Goal: Task Accomplishment & Management: Use online tool/utility

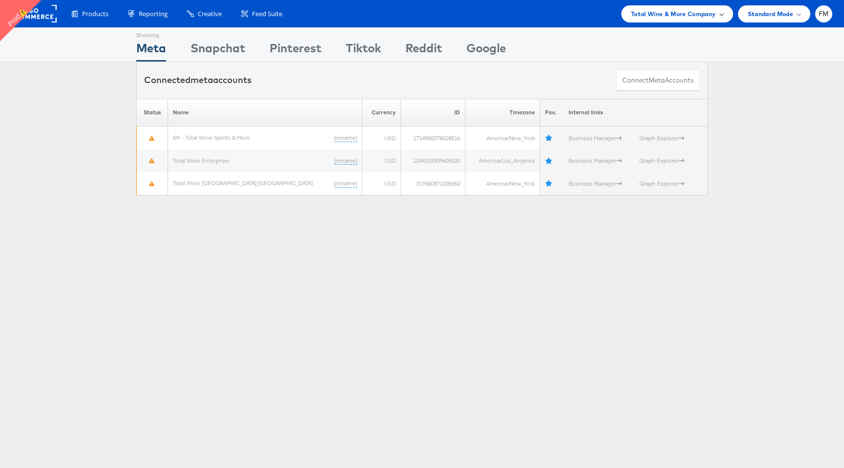
click at [664, 5] on div "Total Wine & More Company" at bounding box center [677, 13] width 112 height 17
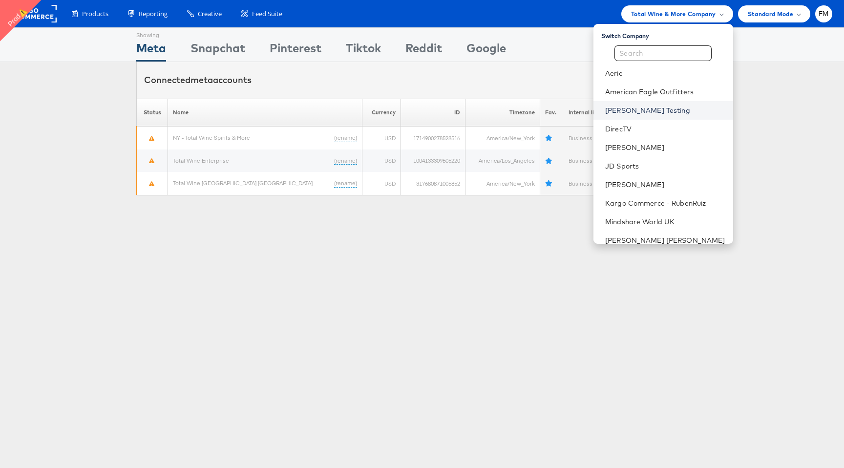
click at [663, 113] on link "[PERSON_NAME] Testing" at bounding box center [665, 111] width 120 height 10
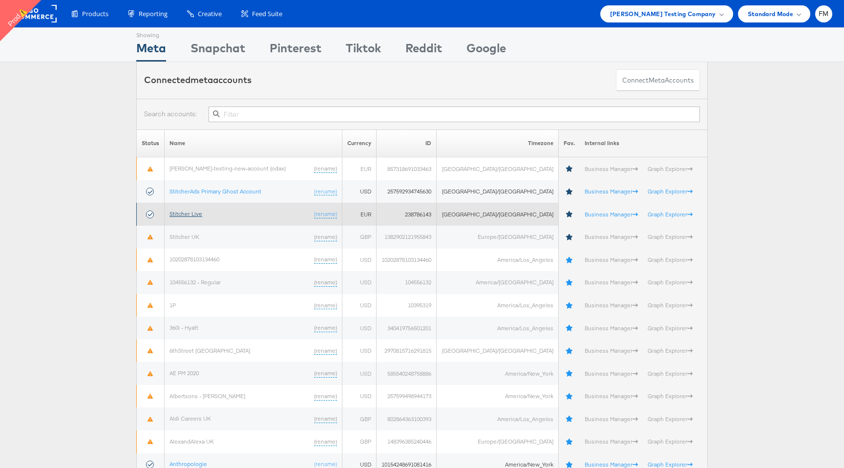
click at [194, 212] on link "Stitcher Live" at bounding box center [186, 213] width 33 height 7
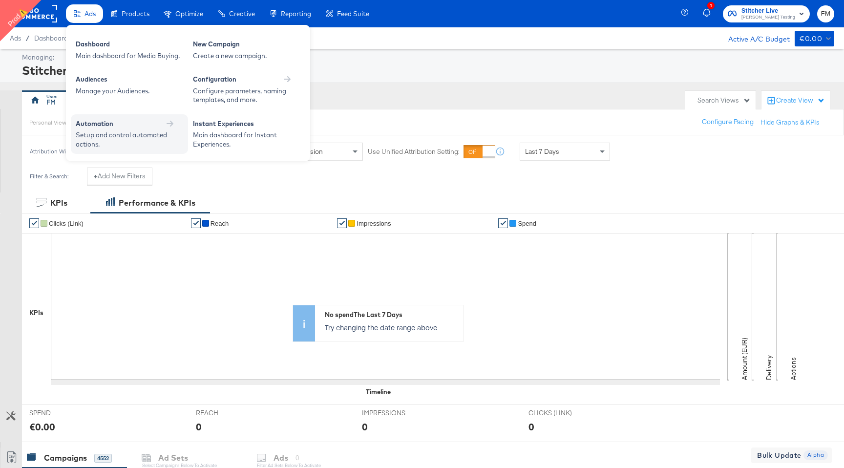
click at [95, 125] on div "Automation" at bounding box center [95, 123] width 38 height 9
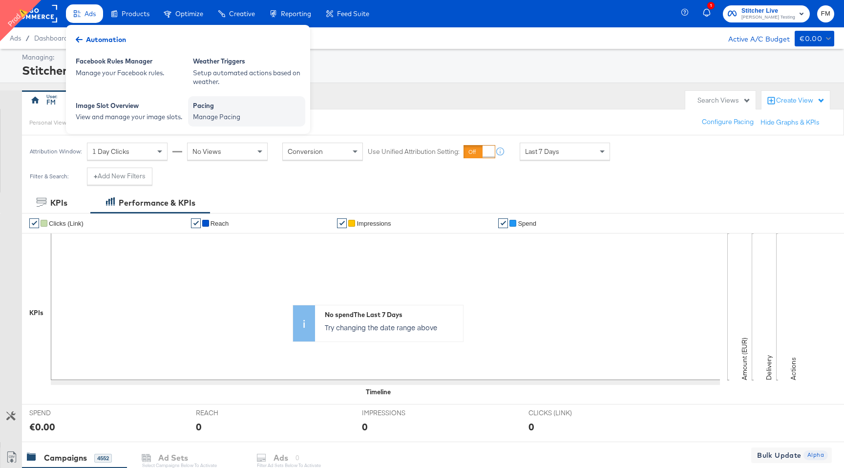
click at [202, 116] on div "Manage Pacing" at bounding box center [246, 116] width 107 height 9
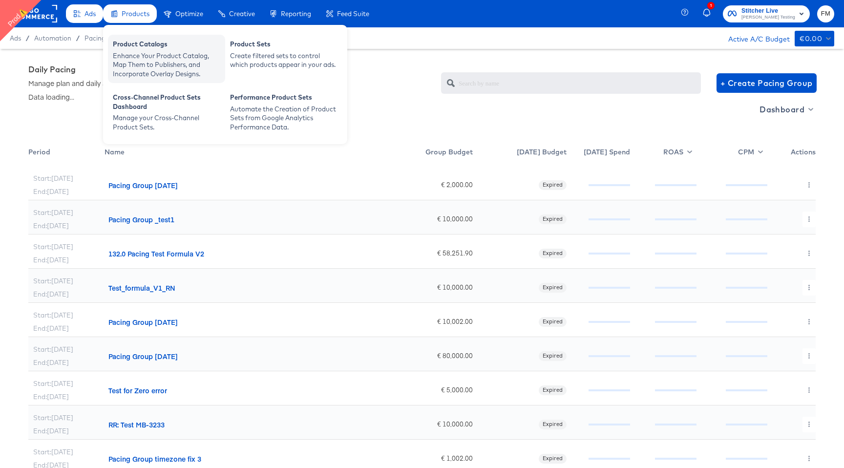
click at [147, 53] on div "Enhance Your Product Catalog, Map Them to Publishers, and Incorporate Overlay D…" at bounding box center [166, 64] width 107 height 27
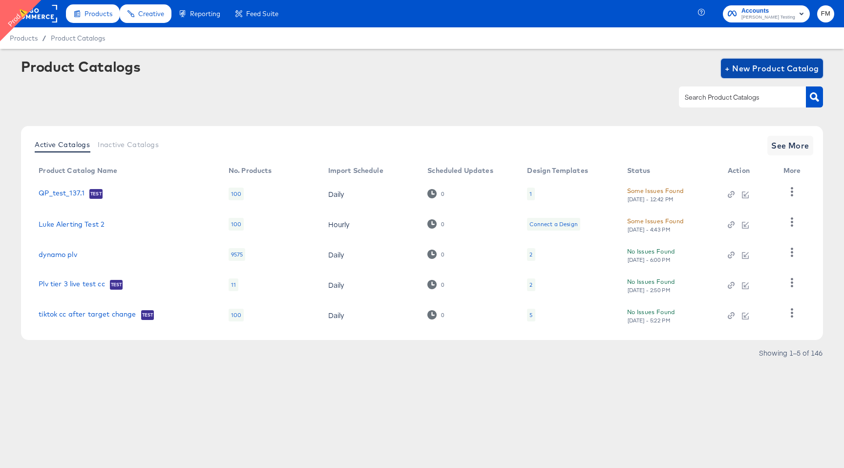
click at [796, 67] on span "+ New Product Catalog" at bounding box center [772, 69] width 94 height 14
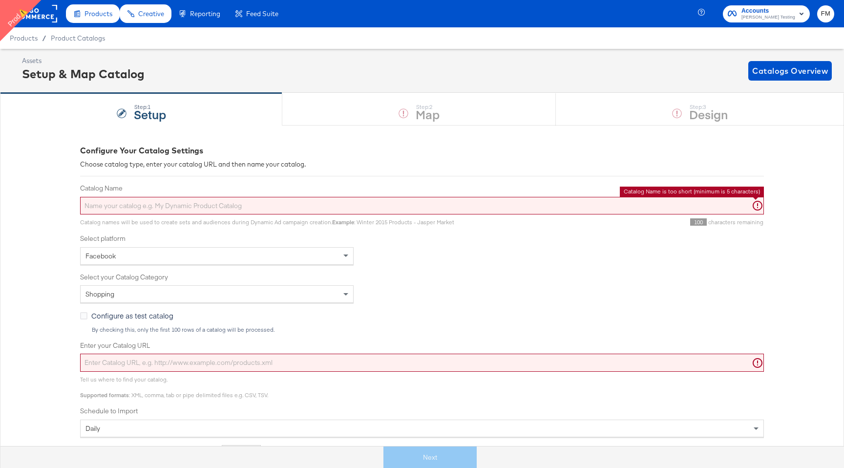
click at [277, 204] on input "Catalog Name" at bounding box center [422, 206] width 684 height 18
type input "aSD"
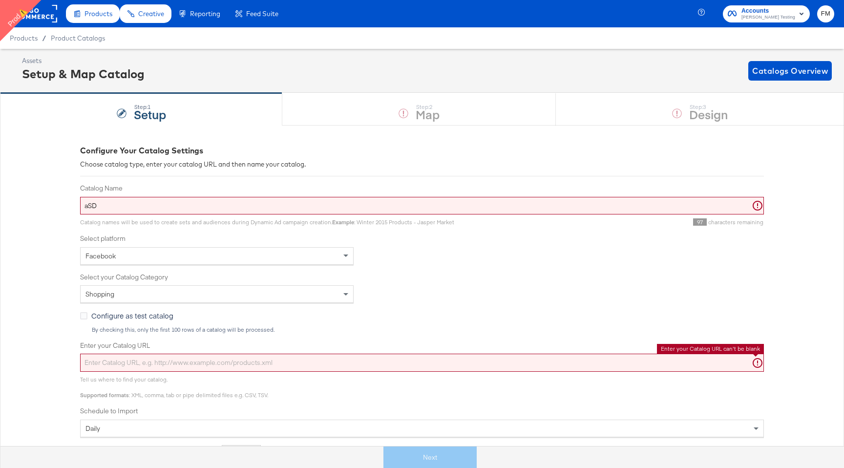
click at [217, 363] on input "Enter your Catalog URL" at bounding box center [422, 363] width 684 height 18
paste input "[URL][DOMAIN_NAME]"
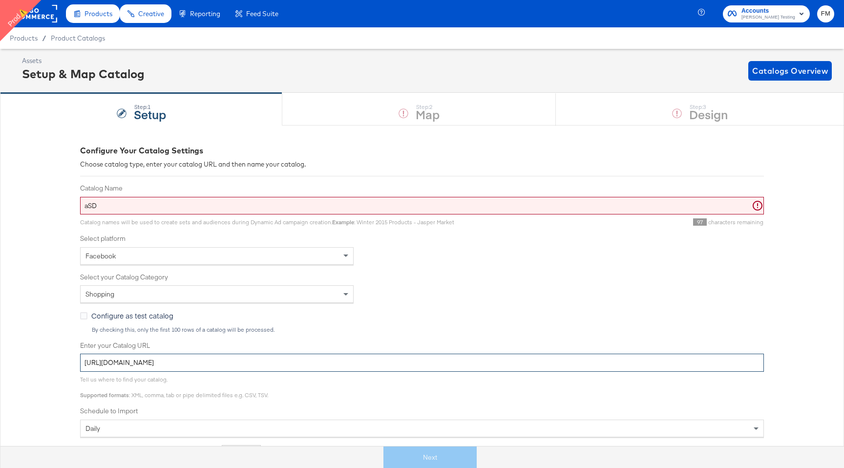
type input "[URL][DOMAIN_NAME]"
click at [345, 206] on input "aSD" at bounding box center [422, 206] width 684 height 18
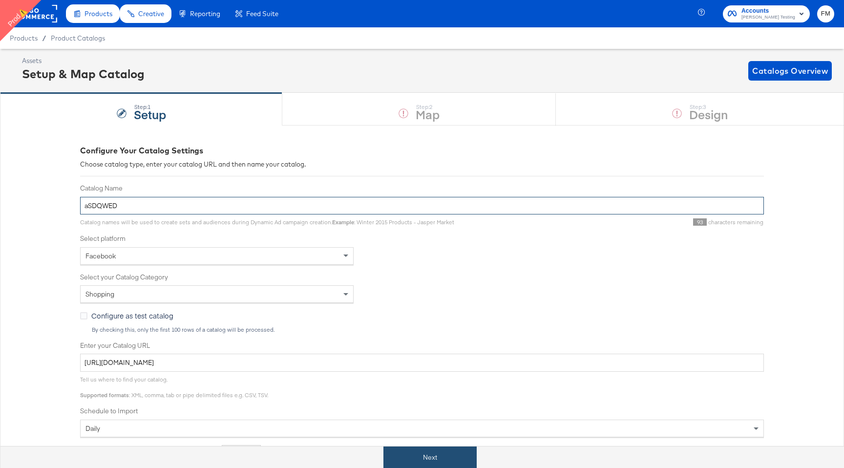
type input "aSDQWED"
click at [434, 463] on button "Next" at bounding box center [429, 457] width 93 height 22
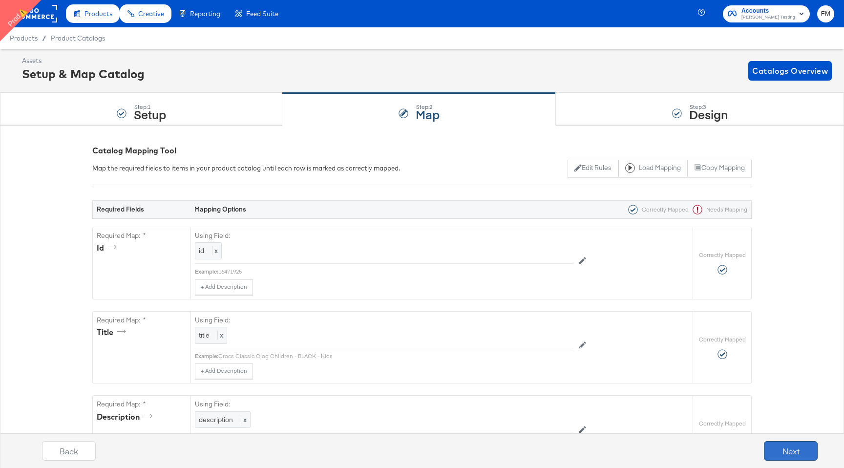
click at [781, 453] on button "Next" at bounding box center [791, 451] width 54 height 20
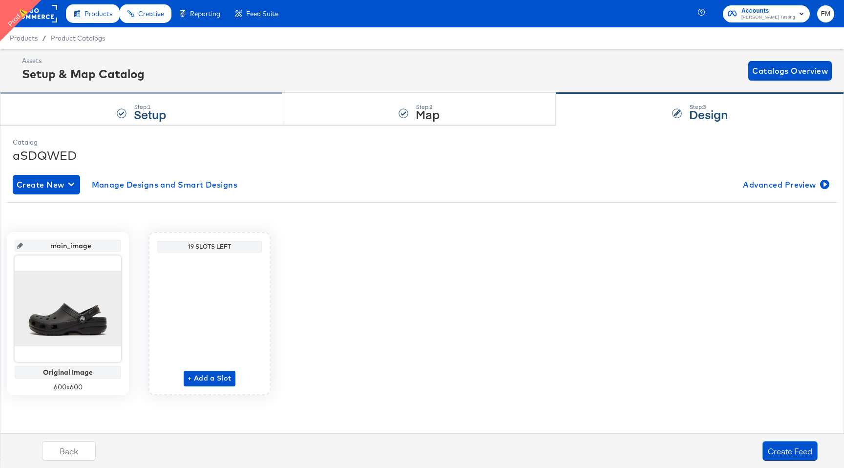
click at [191, 104] on div "Step: 1 Setup" at bounding box center [141, 109] width 282 height 32
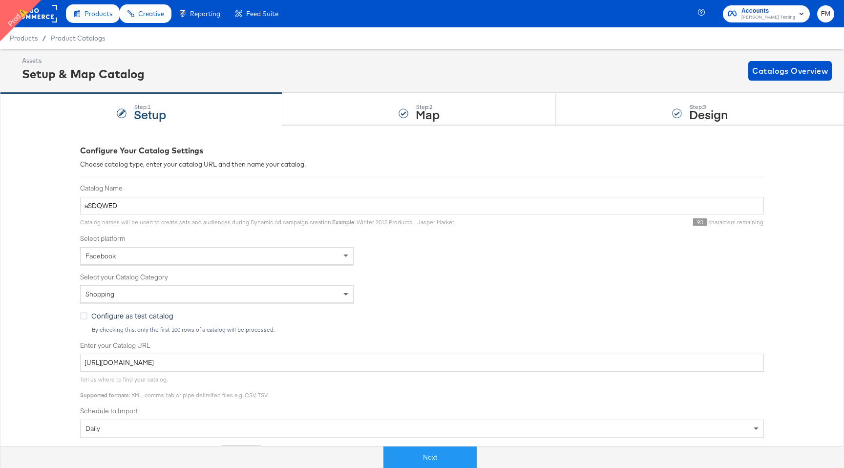
click at [135, 79] on div "Setup & Map Catalog" at bounding box center [83, 73] width 123 height 17
click at [89, 36] on span "Product Catalogs" at bounding box center [78, 38] width 55 height 8
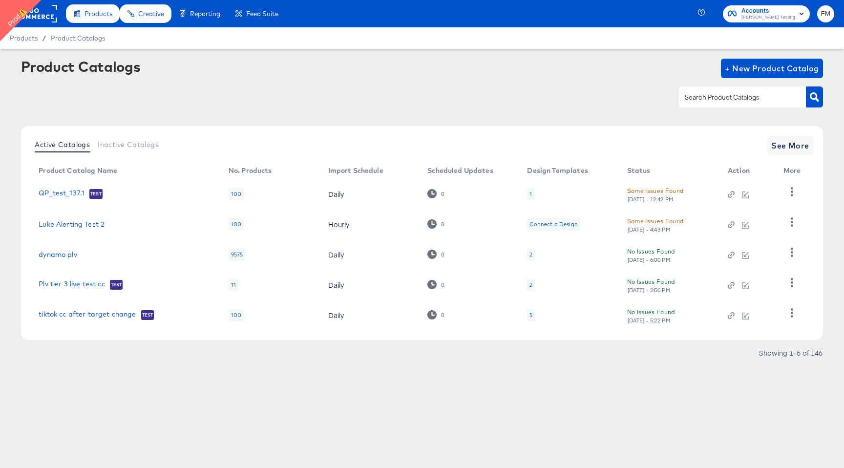
click at [529, 314] on div "5" at bounding box center [531, 315] width 8 height 13
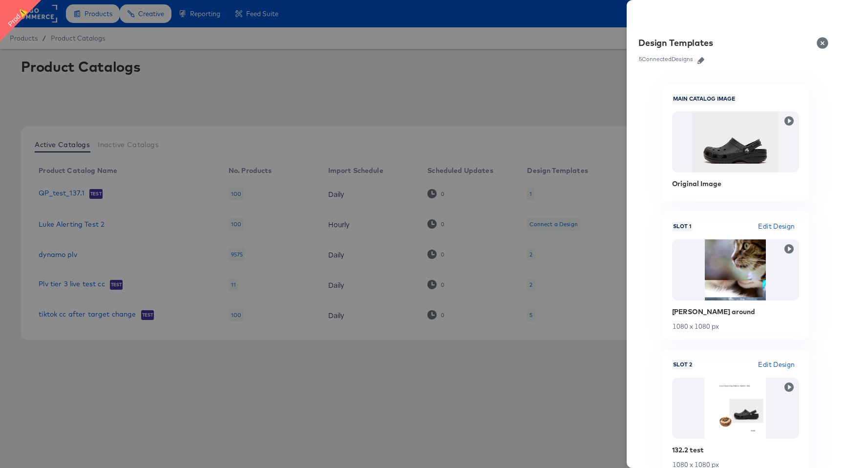
click at [706, 58] on button "button" at bounding box center [701, 60] width 15 height 7
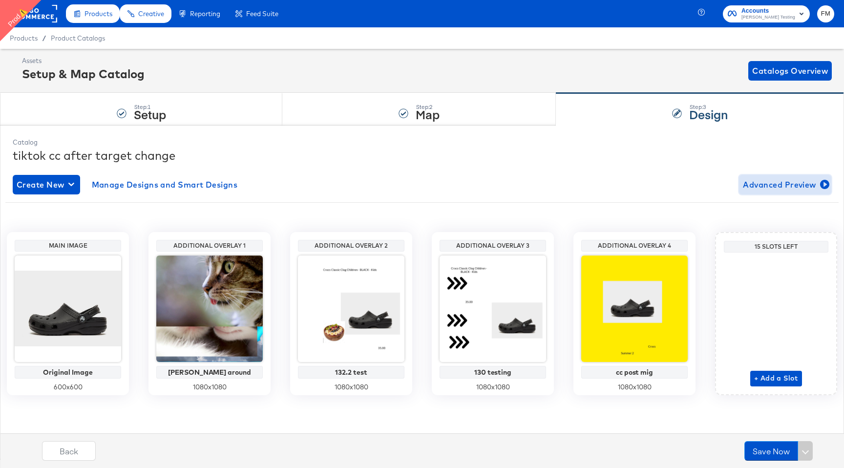
click at [808, 182] on span "Advanced Preview" at bounding box center [785, 185] width 85 height 14
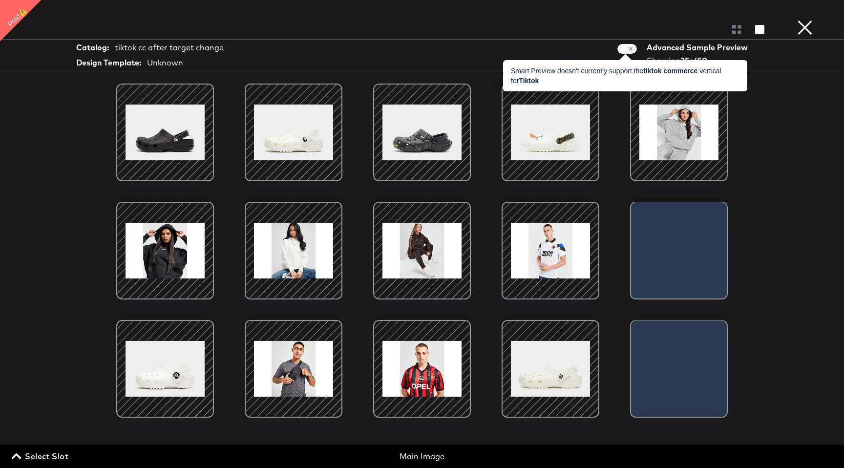
click at [633, 50] on span at bounding box center [627, 49] width 20 height 10
click at [625, 50] on span at bounding box center [627, 49] width 20 height 10
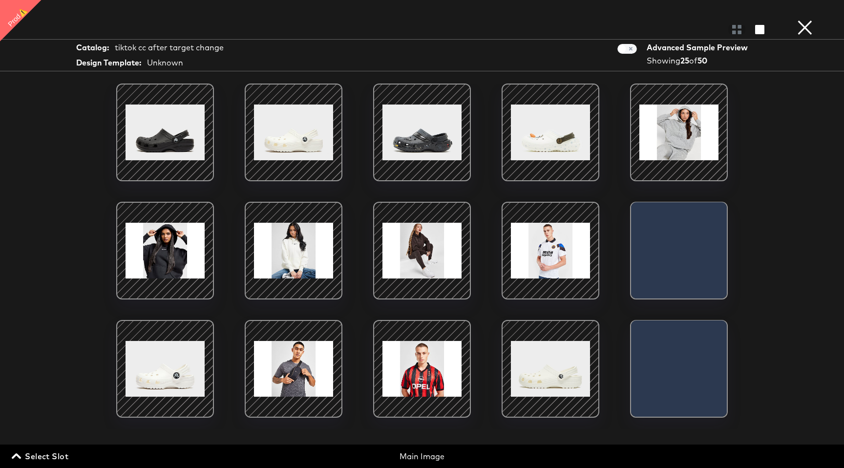
click at [807, 20] on button "×" at bounding box center [805, 10] width 20 height 20
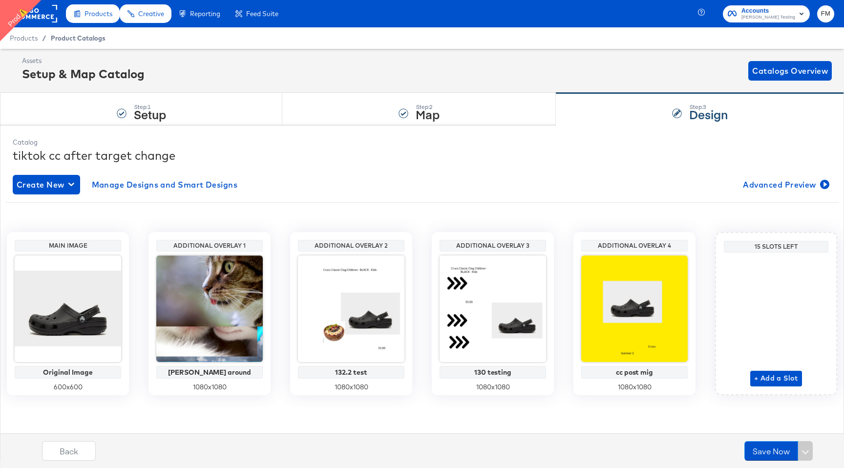
click at [86, 40] on span "Product Catalogs" at bounding box center [78, 38] width 55 height 8
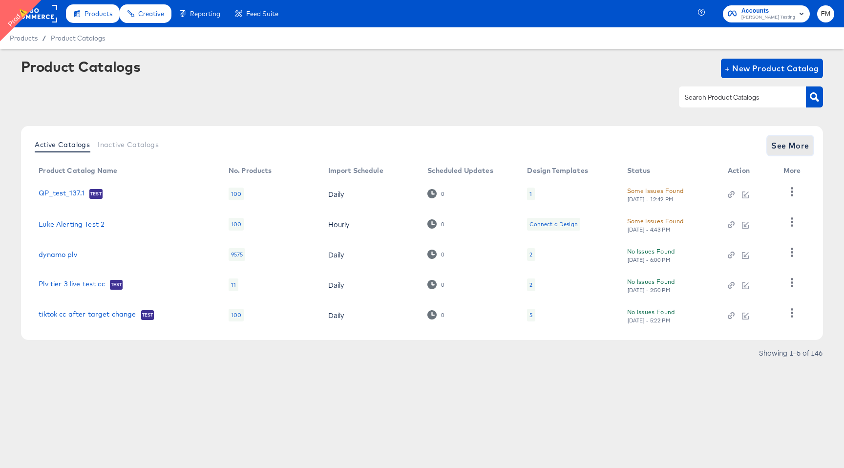
click at [805, 145] on span "See More" at bounding box center [790, 146] width 38 height 14
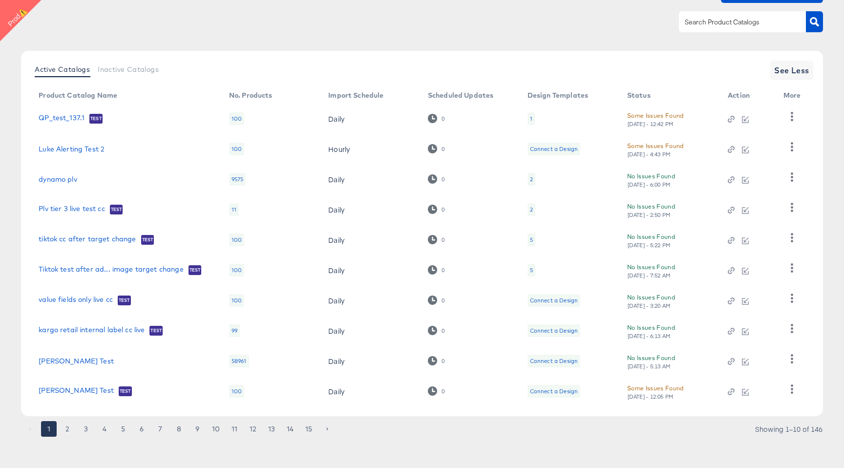
scroll to position [78, 0]
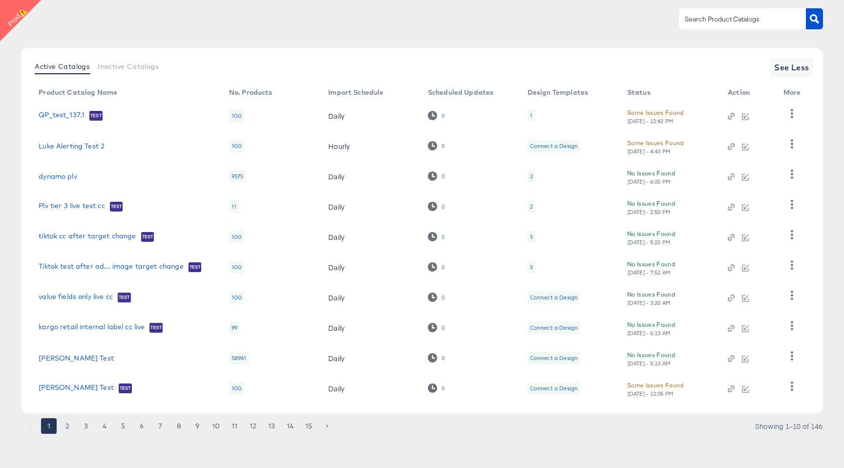
click at [70, 426] on button "2" at bounding box center [68, 426] width 16 height 16
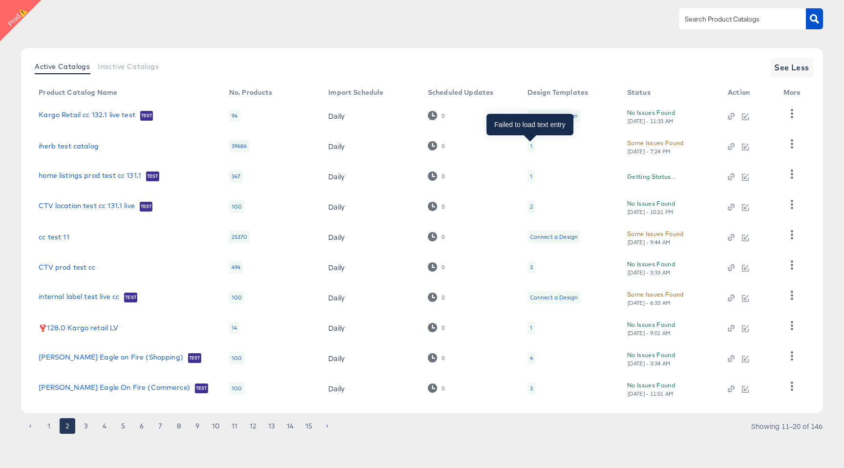
click at [530, 146] on div "1" at bounding box center [531, 146] width 2 height 8
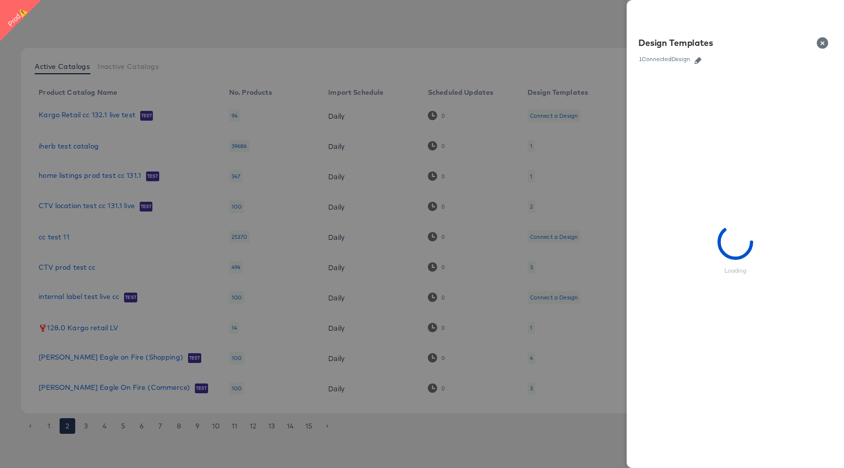
click at [698, 60] on icon "button" at bounding box center [698, 60] width 7 height 7
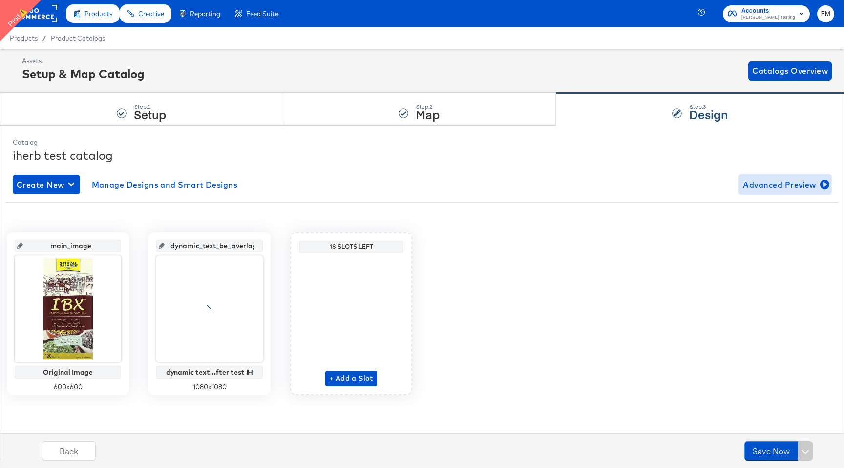
click at [799, 186] on span "Advanced Preview" at bounding box center [785, 185] width 85 height 14
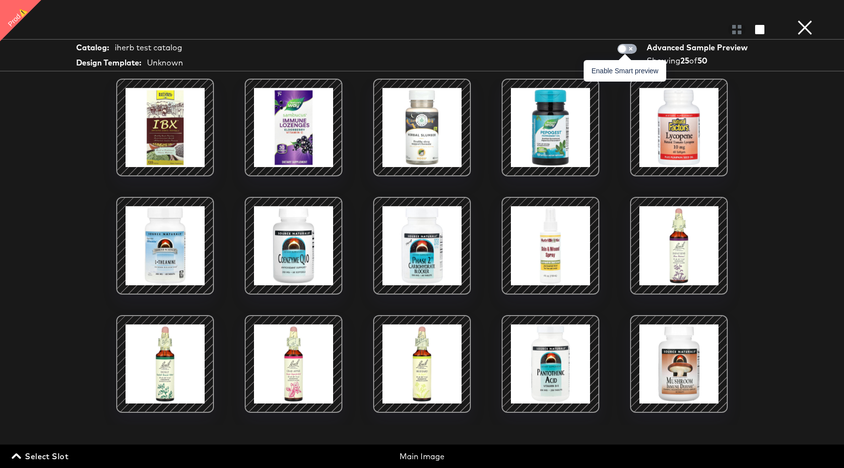
click at [634, 47] on input "checkbox" at bounding box center [622, 51] width 29 height 10
checkbox input "true"
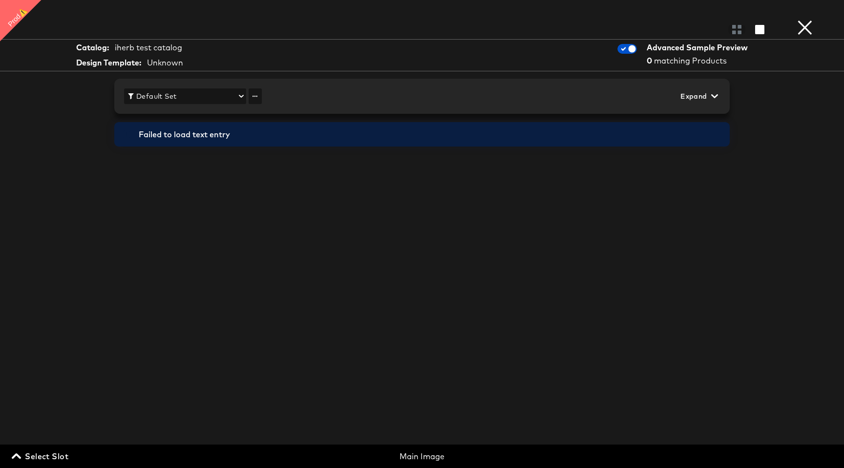
click at [808, 20] on button "×" at bounding box center [805, 10] width 20 height 20
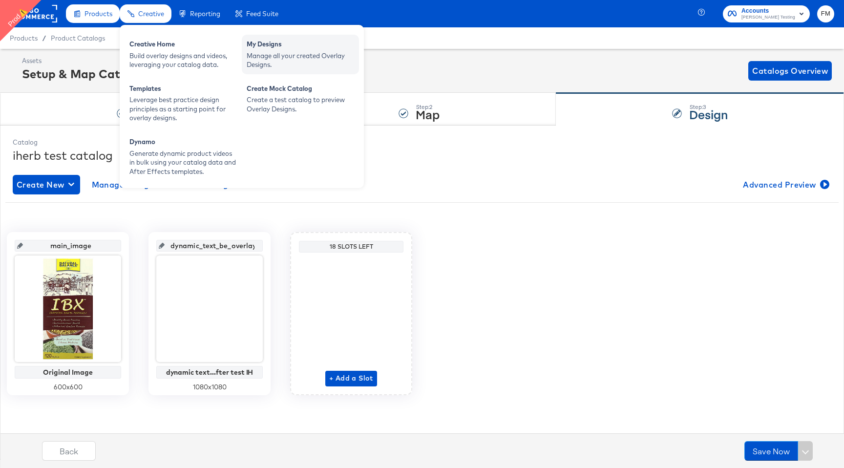
click at [276, 62] on div "Manage all your created Overlay Designs." at bounding box center [300, 60] width 107 height 18
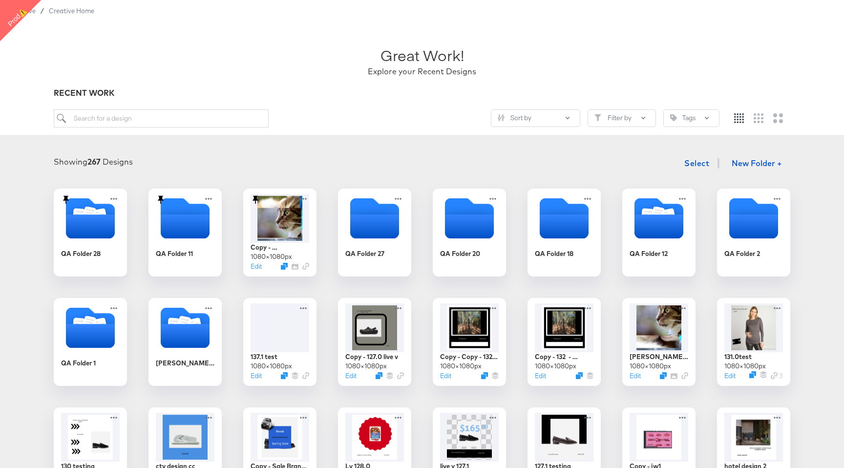
scroll to position [30, 0]
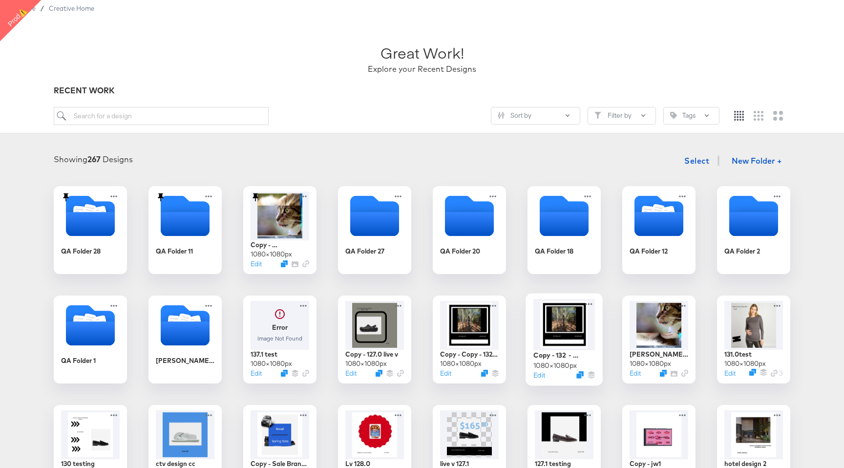
click at [570, 325] on div at bounding box center [564, 324] width 62 height 51
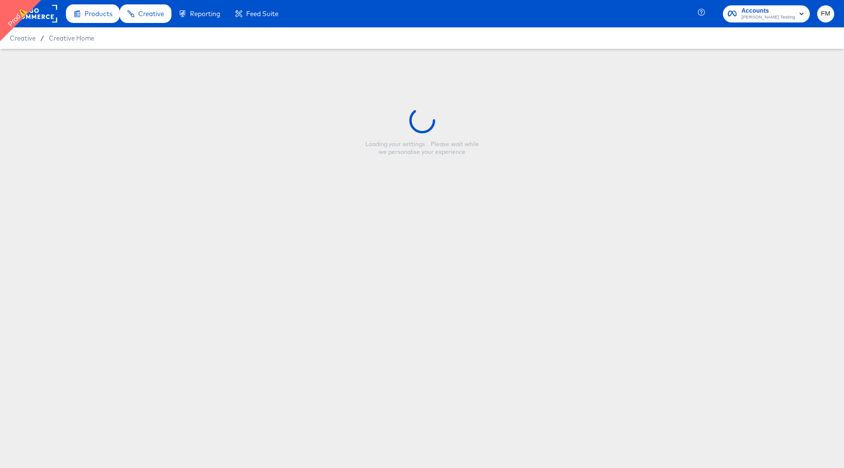
type input "Copy - 132 - testing"
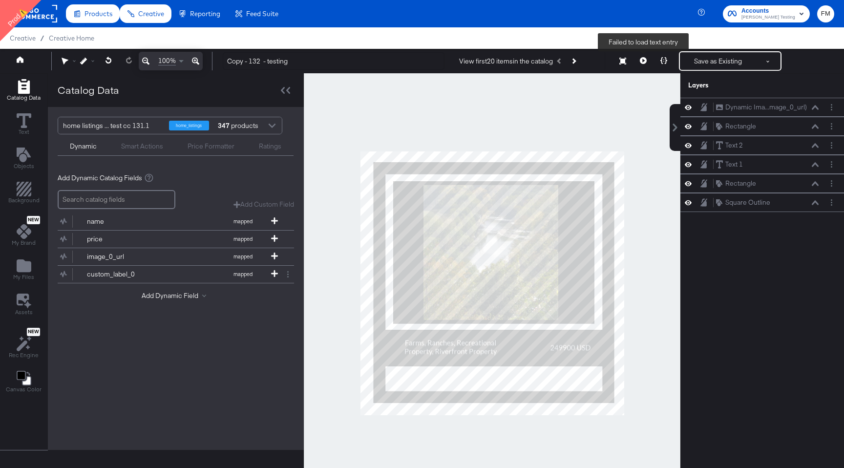
click at [642, 60] on icon at bounding box center [643, 60] width 7 height 7
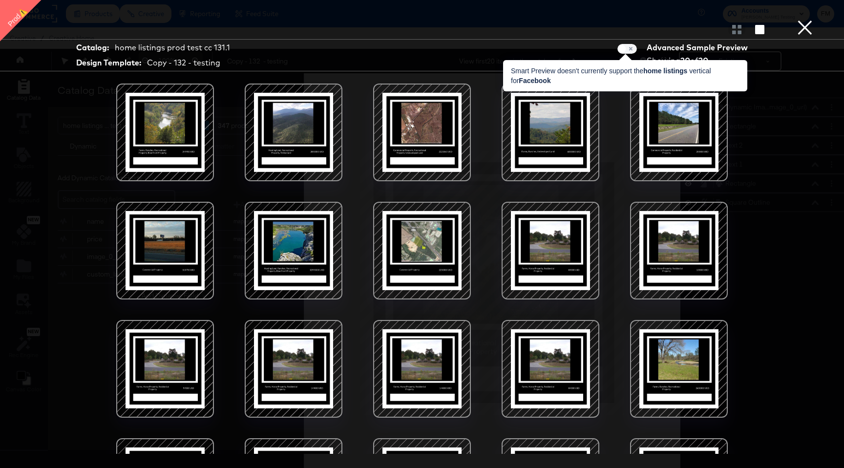
click at [632, 49] on span at bounding box center [627, 49] width 20 height 10
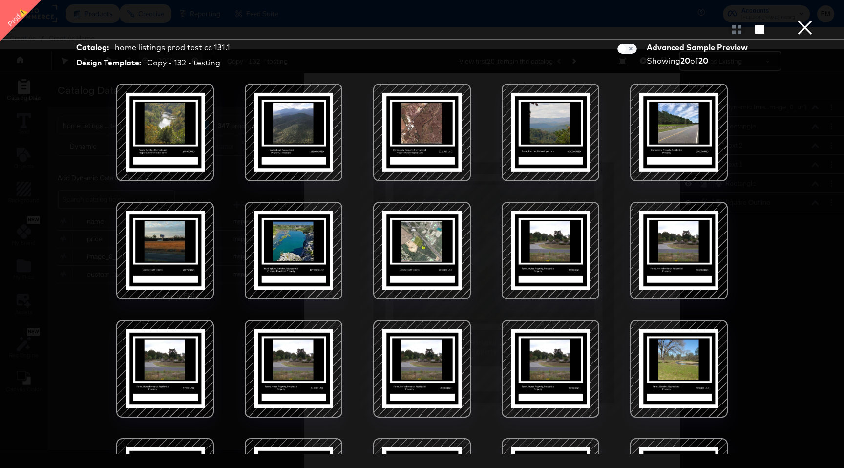
click at [811, 20] on button "×" at bounding box center [805, 10] width 20 height 20
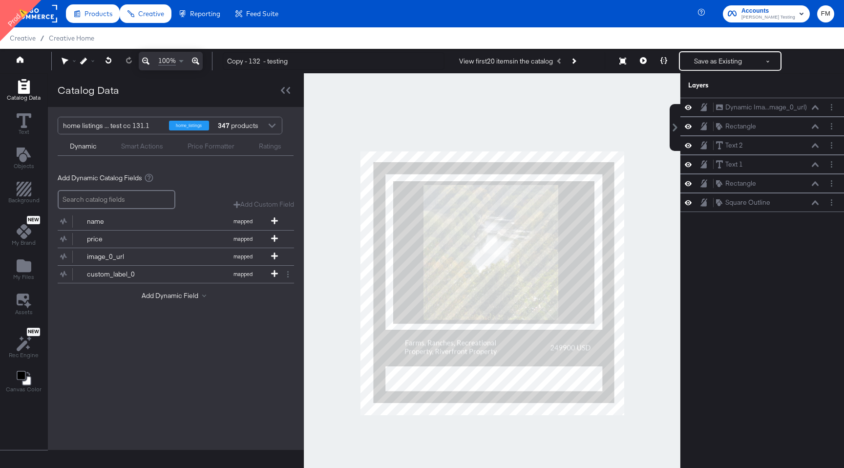
click at [267, 123] on div at bounding box center [272, 126] width 15 height 17
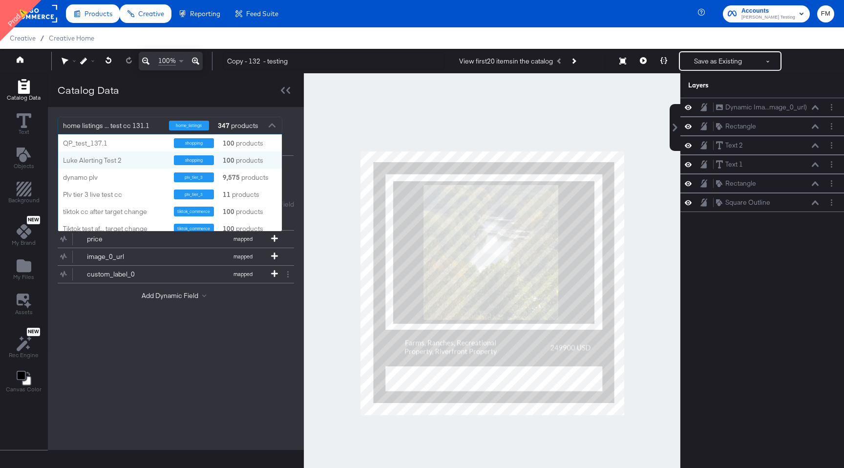
scroll to position [3, 0]
click at [162, 162] on div "Luke Alerting Test 2" at bounding box center [115, 157] width 104 height 10
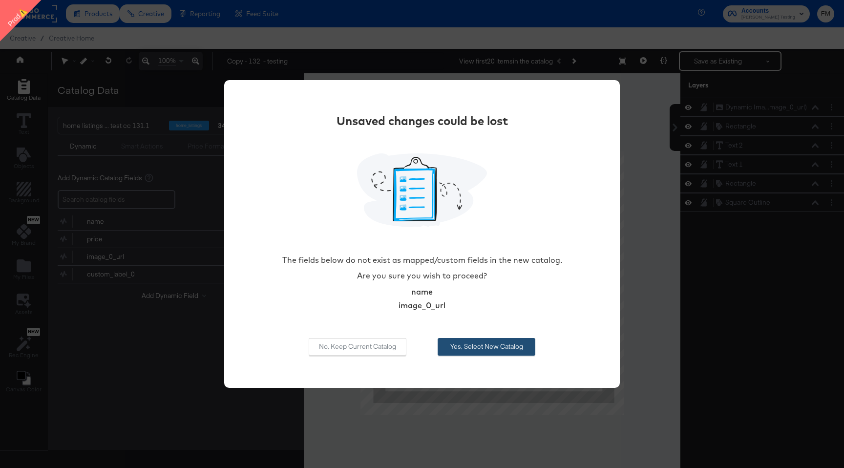
click at [524, 342] on button "Yes, Select New Catalog" at bounding box center [487, 347] width 98 height 18
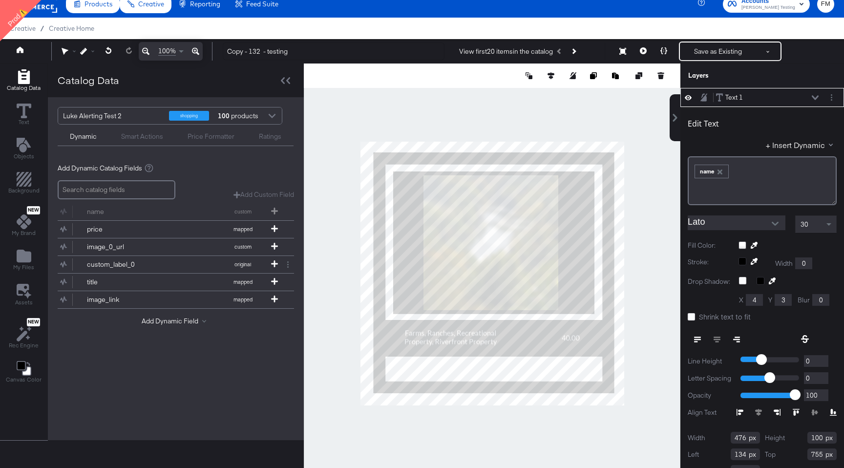
scroll to position [0, 0]
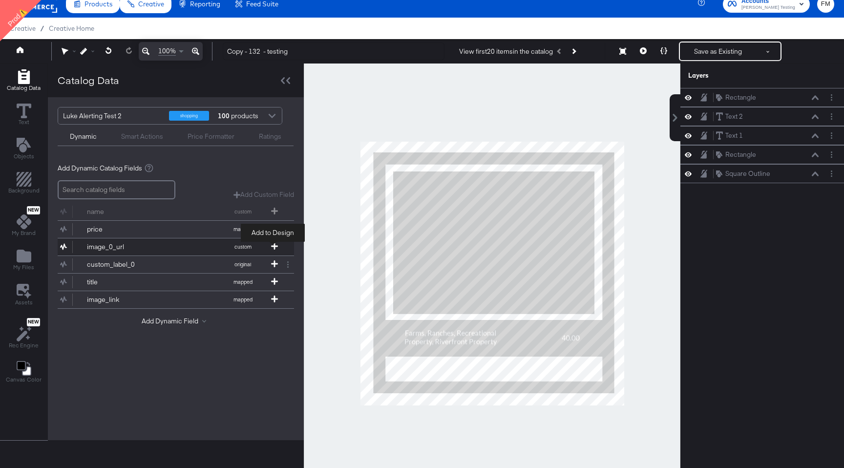
click at [273, 247] on icon at bounding box center [274, 246] width 7 height 7
click at [275, 247] on icon at bounding box center [274, 246] width 7 height 7
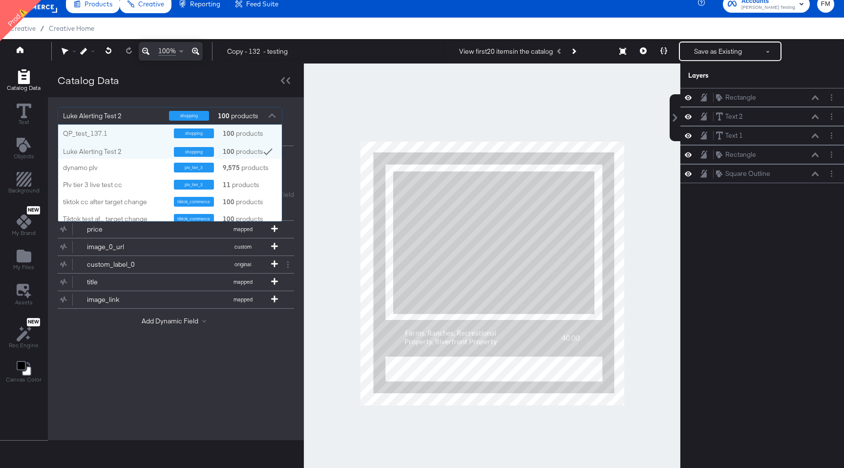
click at [265, 114] on div at bounding box center [272, 116] width 15 height 17
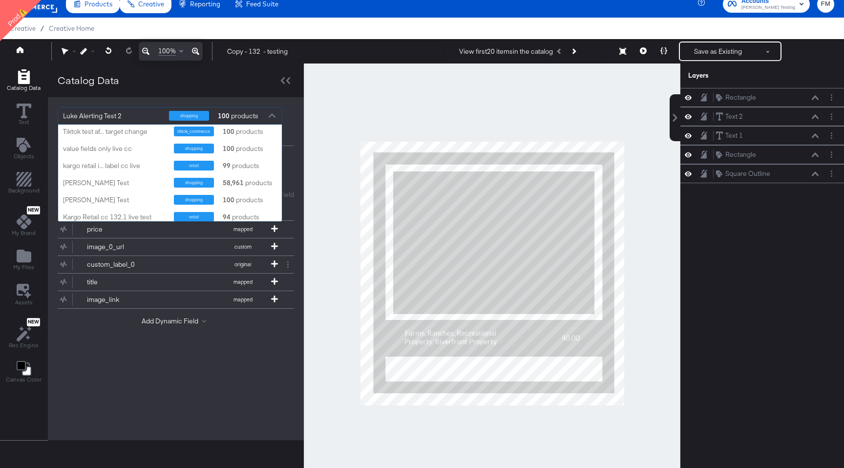
scroll to position [90, 0]
click at [186, 176] on div "shopping" at bounding box center [194, 180] width 40 height 10
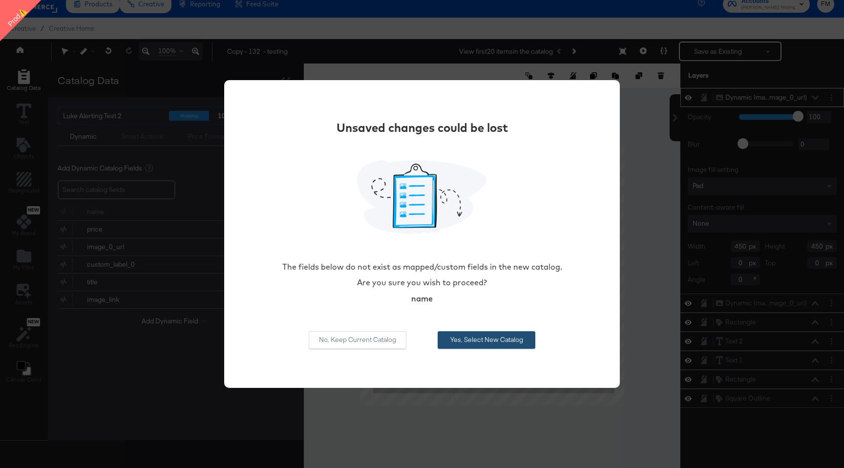
click at [516, 346] on button "Yes, Select New Catalog" at bounding box center [487, 340] width 98 height 18
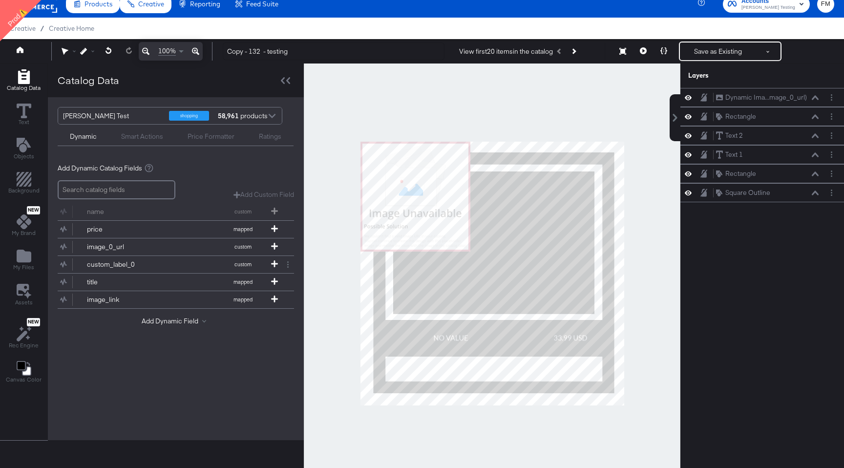
scroll to position [0, 0]
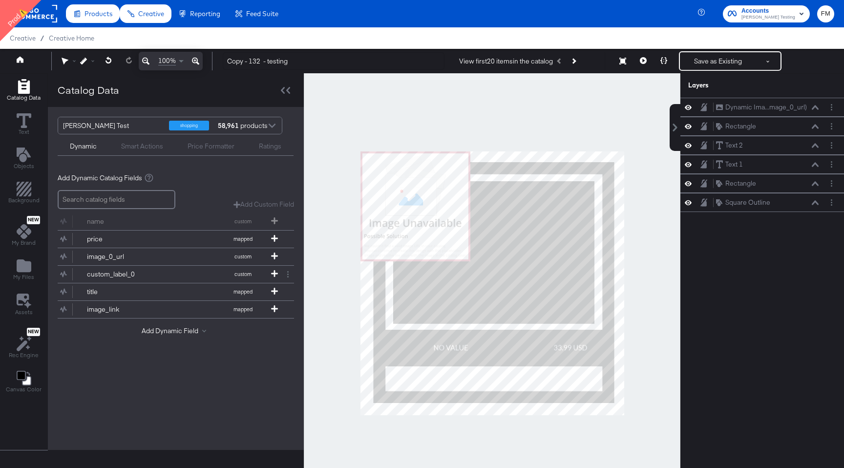
click at [172, 336] on div "Add Dynamic Field" at bounding box center [176, 332] width 236 height 13
click at [173, 330] on button "Add Dynamic Field" at bounding box center [176, 330] width 68 height 9
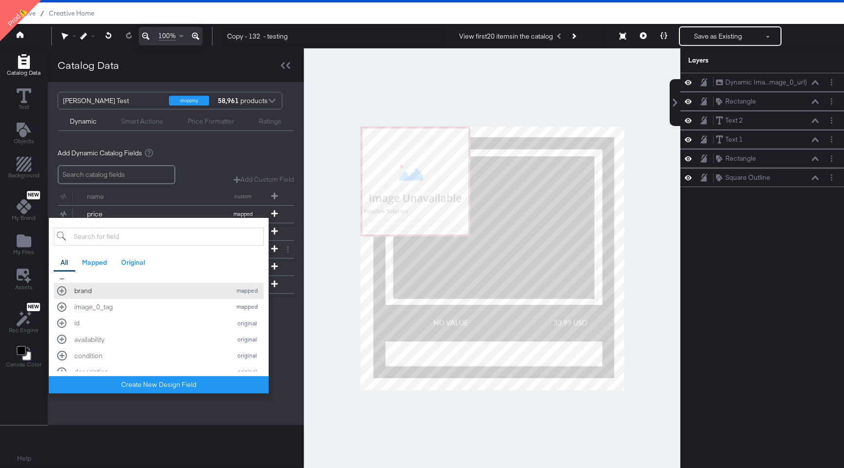
scroll to position [121, 0]
click at [137, 295] on div "brand" at bounding box center [150, 295] width 152 height 9
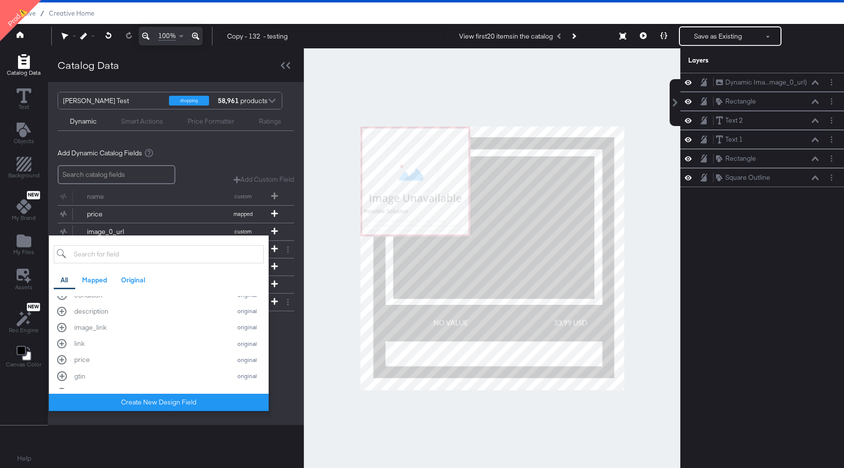
scroll to position [207, 0]
click at [113, 323] on div "image_link" at bounding box center [150, 324] width 152 height 9
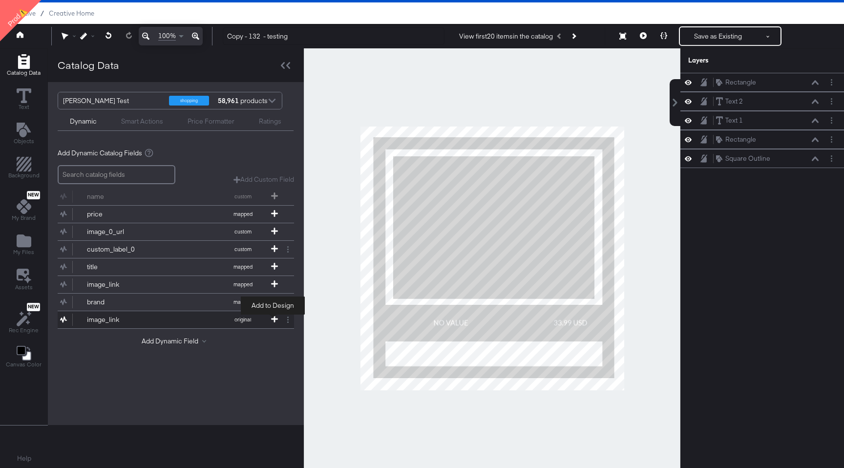
click at [275, 318] on icon at bounding box center [274, 319] width 7 height 7
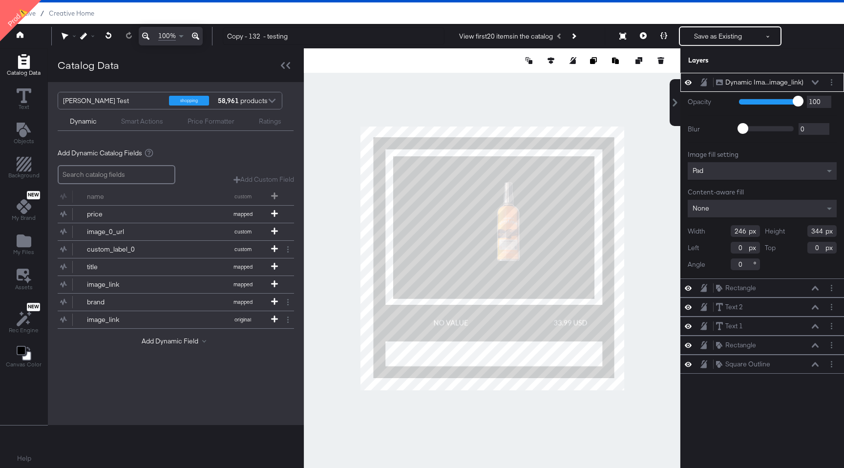
type input "482"
type input "218"
click at [647, 29] on button at bounding box center [643, 36] width 21 height 20
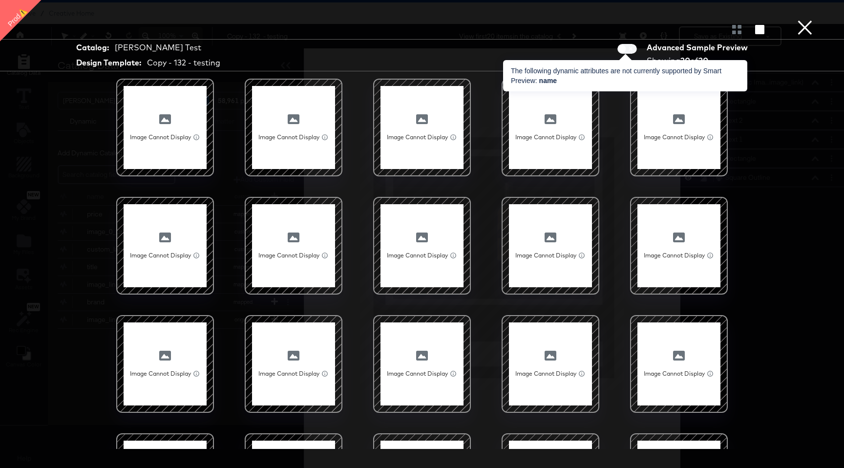
click at [630, 51] on span at bounding box center [627, 49] width 20 height 10
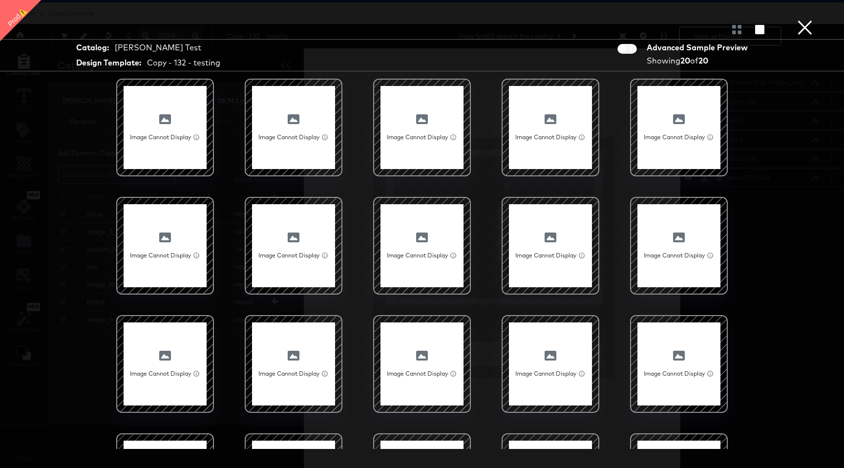
click at [808, 20] on button "×" at bounding box center [805, 10] width 20 height 20
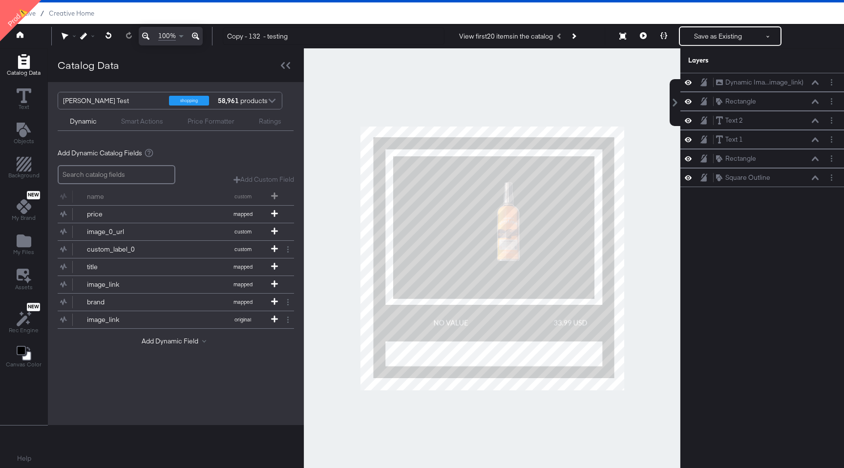
click at [179, 109] on div "Dynamic Smart Actions Price Formatter Ratings" at bounding box center [176, 119] width 236 height 21
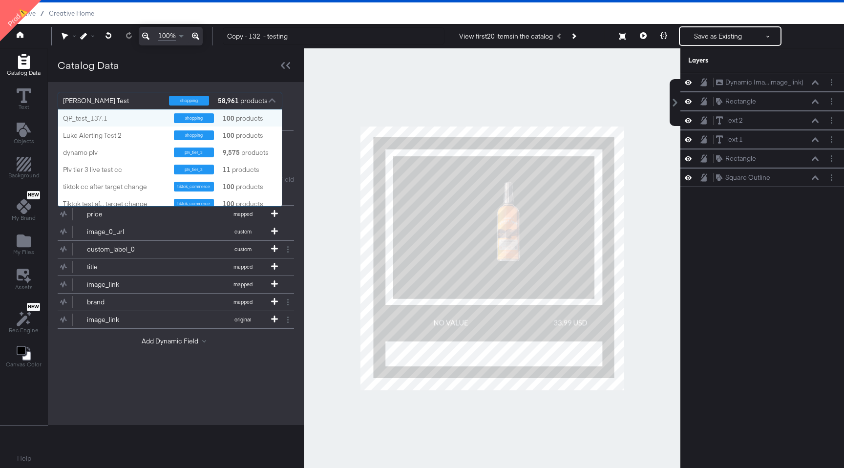
click at [184, 106] on div "shopping" at bounding box center [189, 101] width 40 height 10
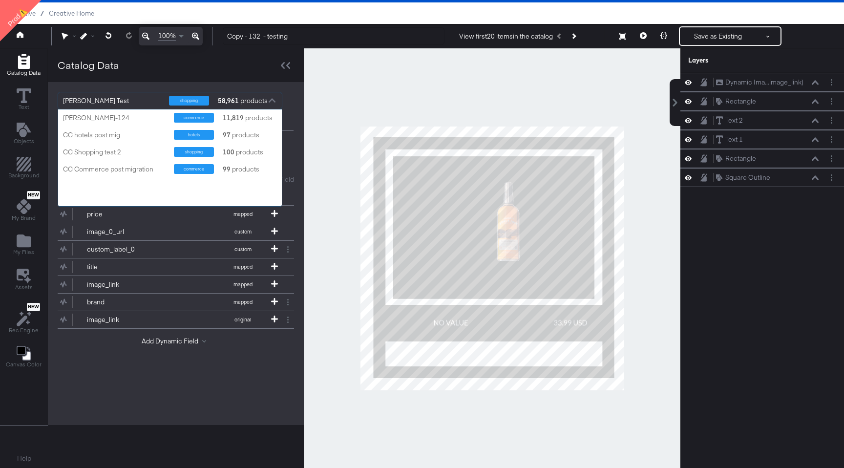
scroll to position [550, 0]
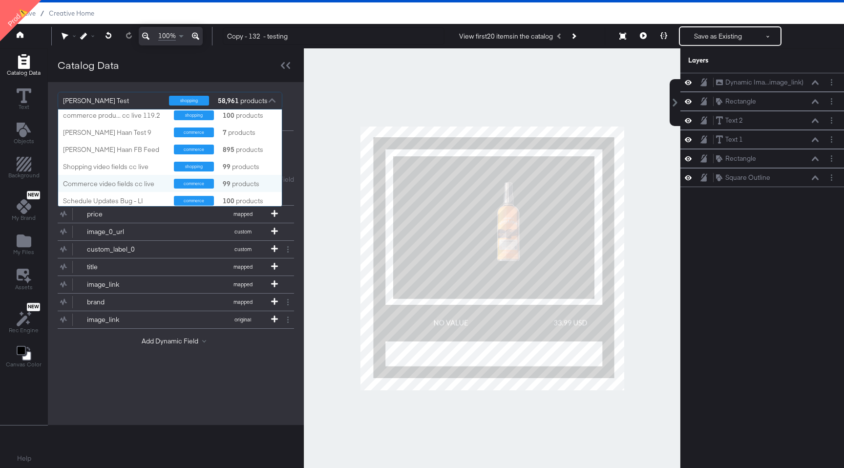
click at [192, 187] on div "commerce" at bounding box center [194, 184] width 40 height 10
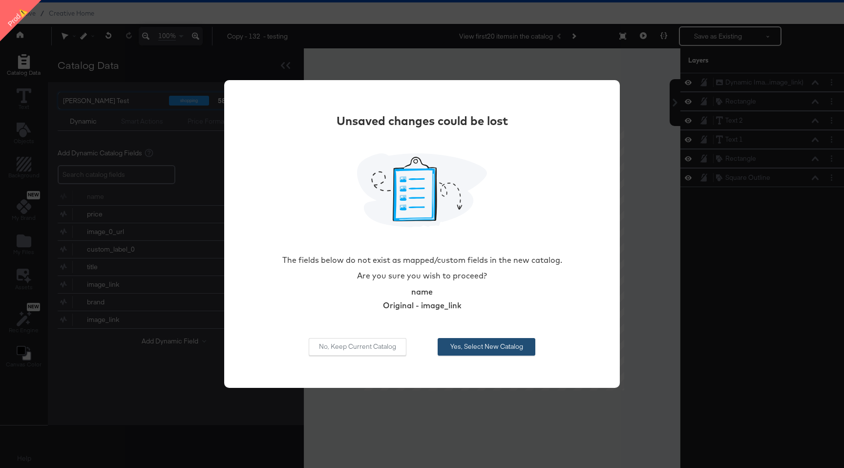
click at [513, 349] on button "Yes, Select New Catalog" at bounding box center [487, 347] width 98 height 18
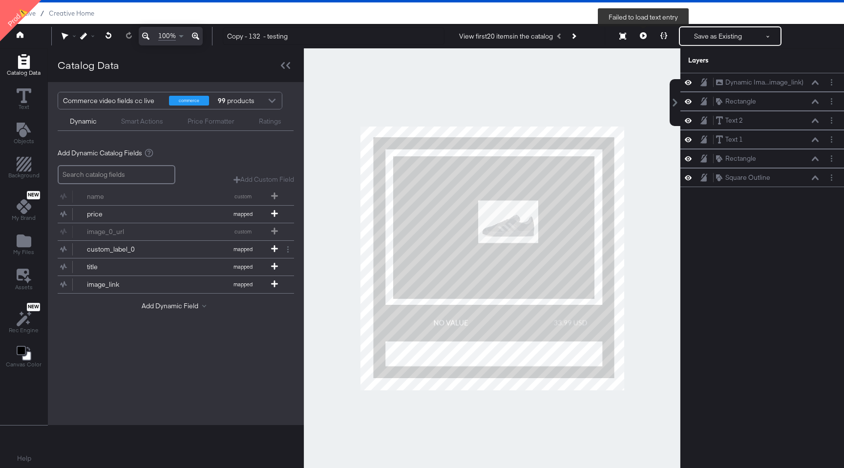
click at [642, 33] on icon at bounding box center [643, 35] width 7 height 7
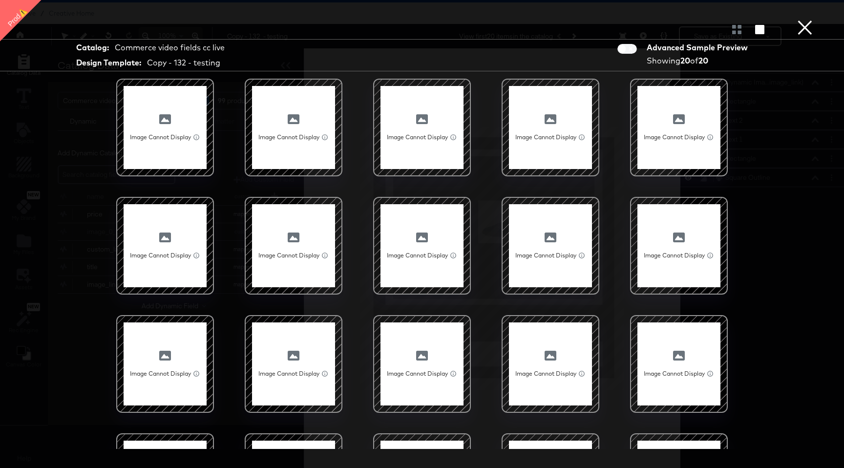
click at [812, 18] on button "×" at bounding box center [805, 10] width 20 height 20
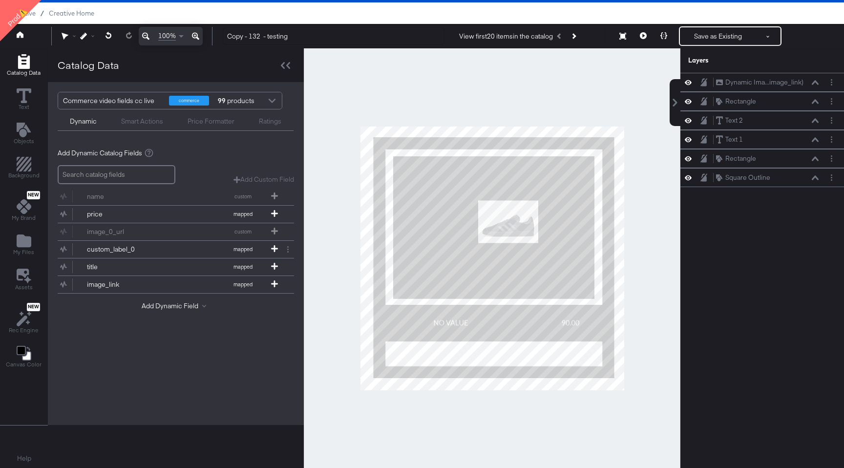
scroll to position [0, 0]
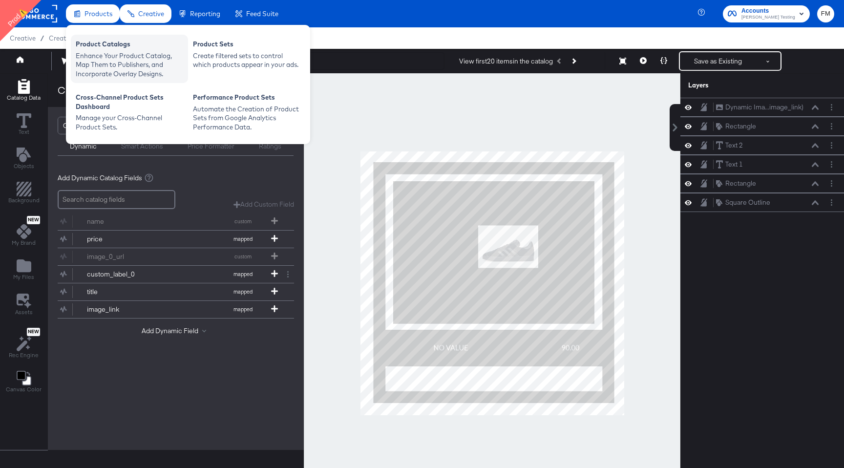
click at [125, 51] on div "Enhance Your Product Catalog, Map Them to Publishers, and Incorporate Overlay D…" at bounding box center [129, 64] width 107 height 27
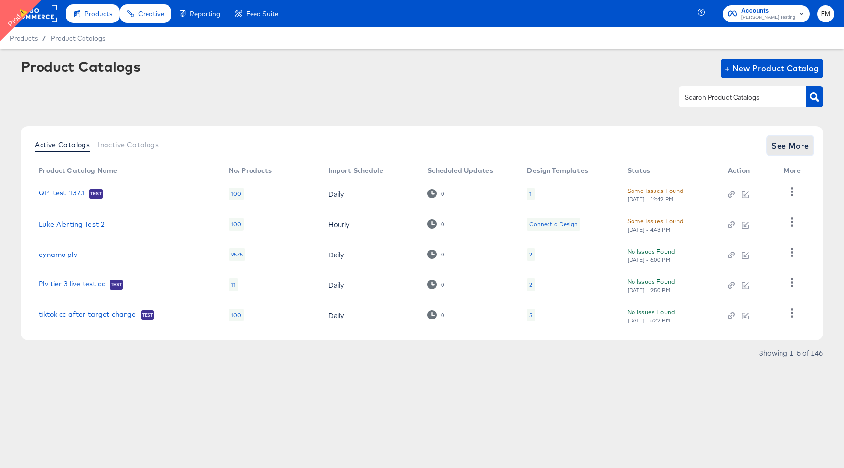
click at [799, 136] on button "See More" at bounding box center [790, 146] width 46 height 20
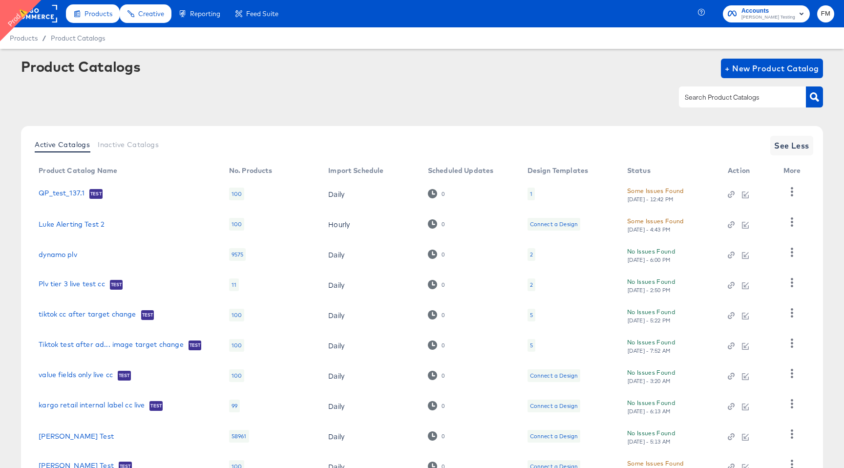
scroll to position [78, 0]
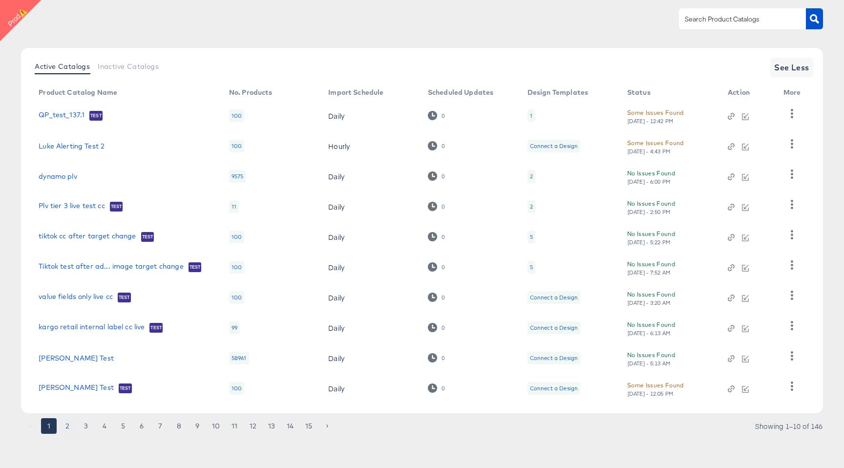
click at [71, 425] on button "2" at bounding box center [68, 426] width 16 height 16
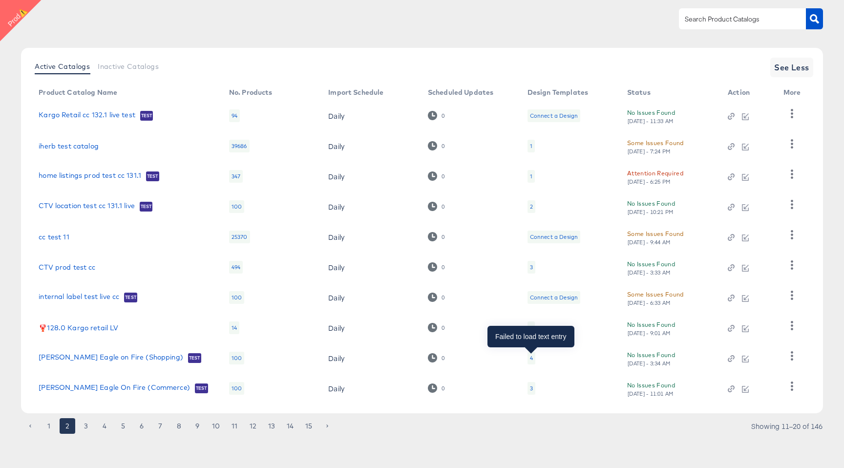
click at [532, 361] on div "4" at bounding box center [531, 358] width 3 height 8
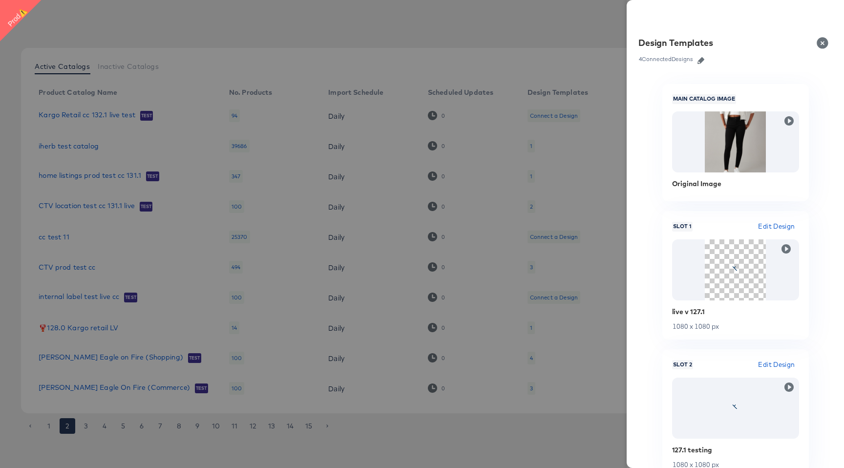
click at [506, 365] on div at bounding box center [422, 234] width 844 height 468
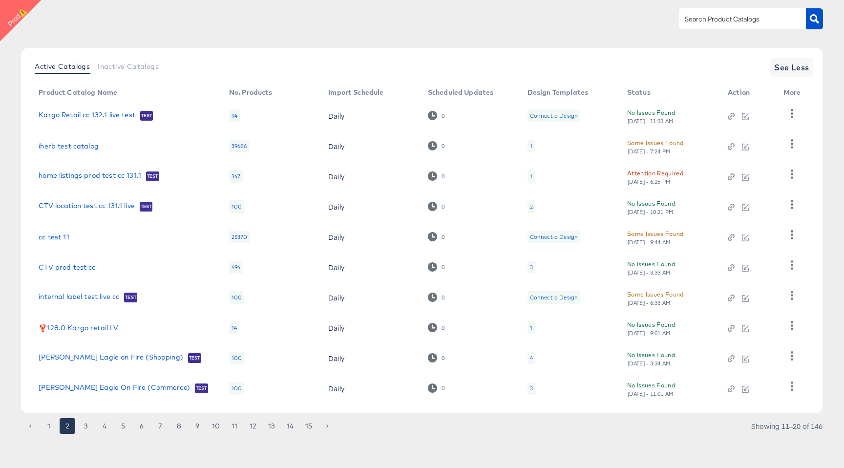
click at [534, 357] on div "4" at bounding box center [532, 358] width 8 height 13
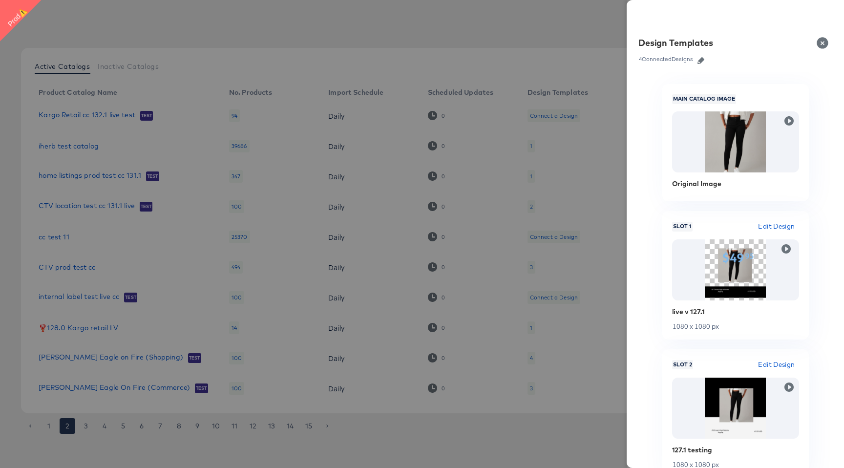
click at [698, 60] on button "button" at bounding box center [701, 60] width 15 height 7
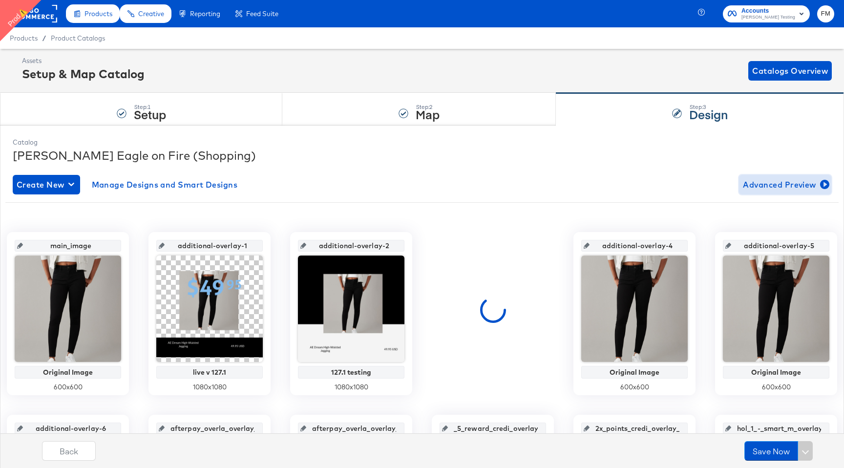
click at [756, 183] on span "Advanced Preview" at bounding box center [785, 185] width 85 height 14
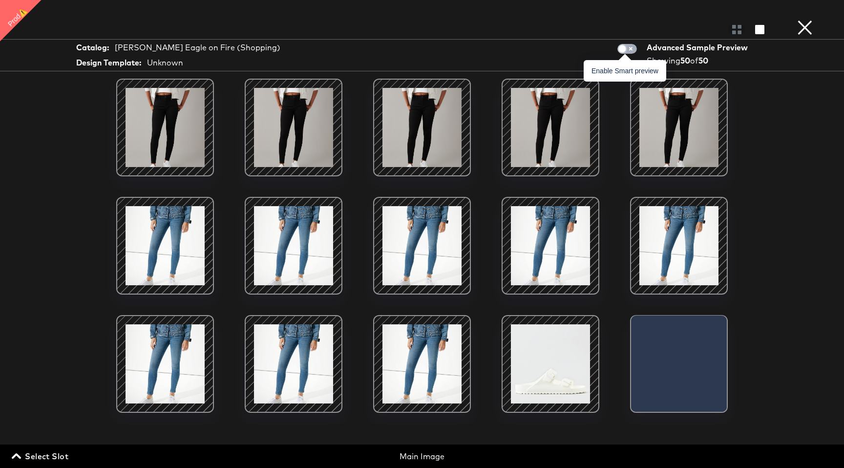
click at [627, 48] on input "checkbox" at bounding box center [622, 51] width 29 height 10
checkbox input "true"
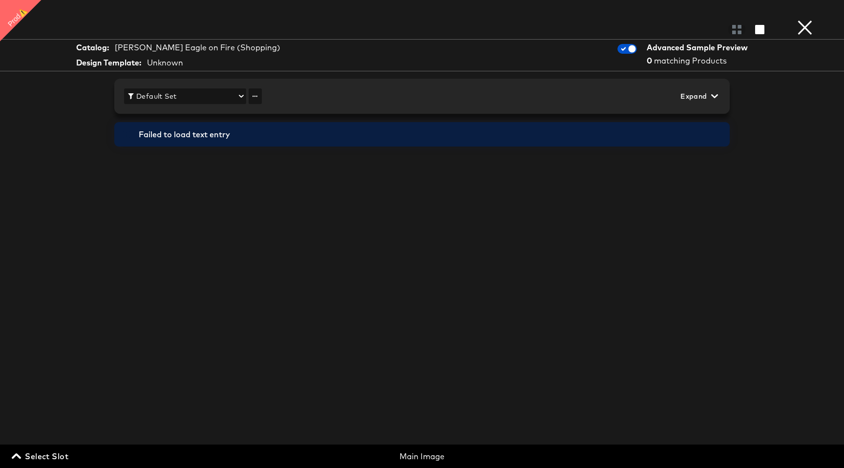
click at [809, 20] on button "×" at bounding box center [805, 10] width 20 height 20
